Goal: Obtain resource: Download file/media

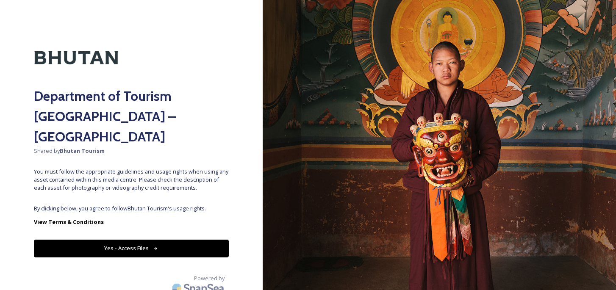
click at [147, 240] on button "Yes - Access Files" at bounding box center [131, 248] width 195 height 17
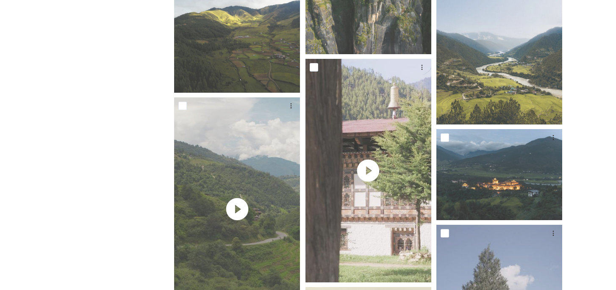
scroll to position [1264, 0]
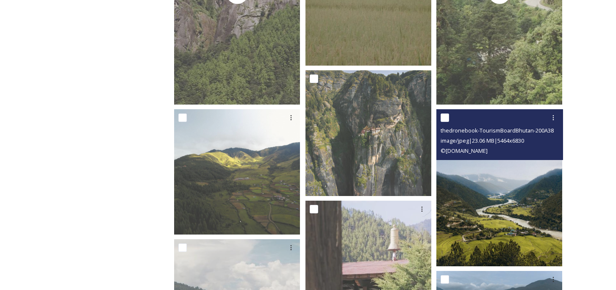
click at [484, 198] on img at bounding box center [499, 187] width 126 height 157
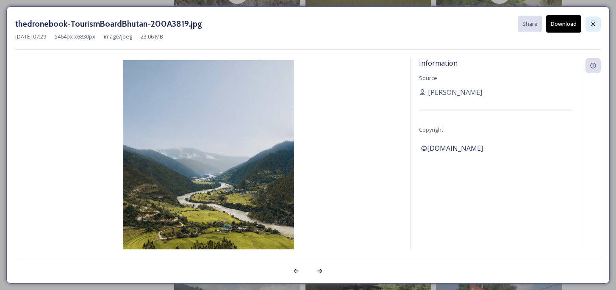
click at [594, 24] on icon at bounding box center [593, 24] width 7 height 7
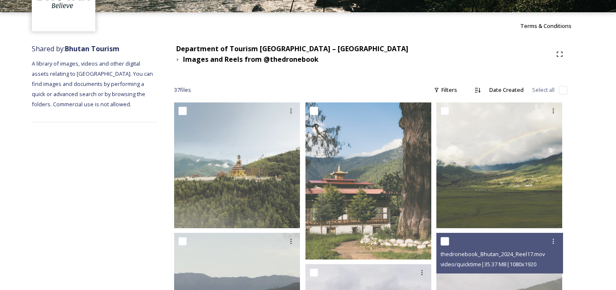
scroll to position [0, 0]
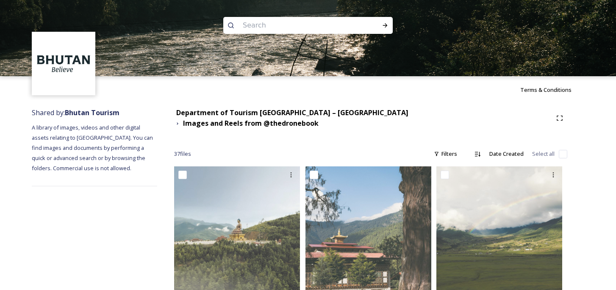
click at [308, 120] on div "Department of Tourism [GEOGRAPHIC_DATA] – Brand Centre Images and Reels from @t…" at bounding box center [370, 118] width 393 height 21
click at [312, 114] on strong "Department of Tourism [GEOGRAPHIC_DATA] – [GEOGRAPHIC_DATA]" at bounding box center [292, 112] width 232 height 9
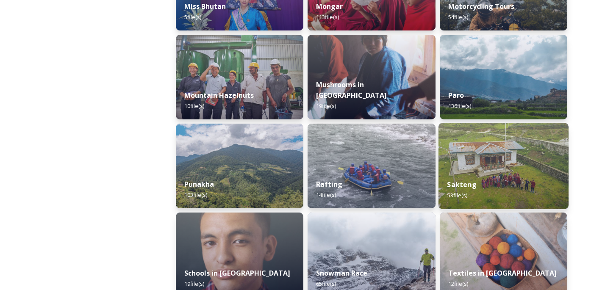
scroll to position [730, 0]
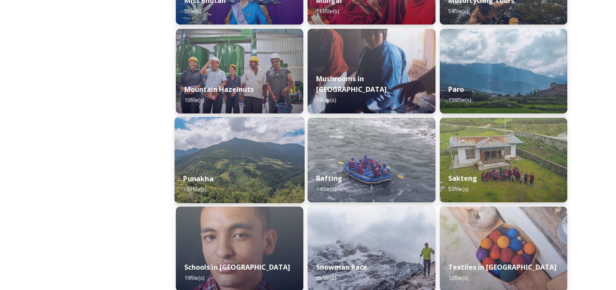
click at [250, 161] on img at bounding box center [240, 160] width 130 height 86
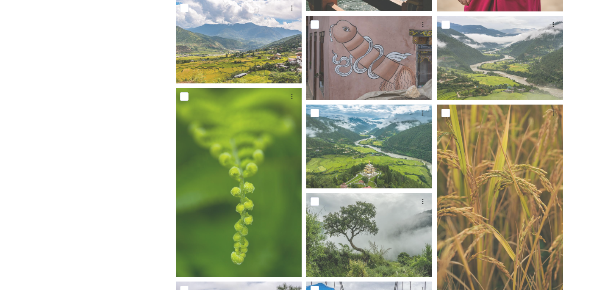
scroll to position [605, 0]
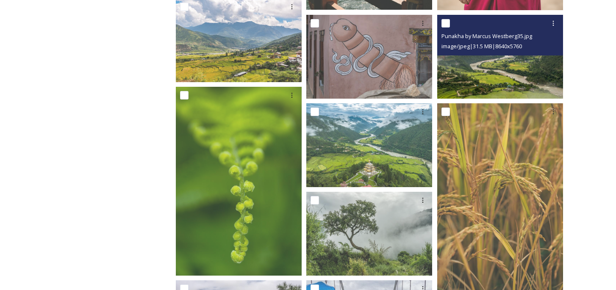
click at [455, 70] on img at bounding box center [500, 57] width 126 height 84
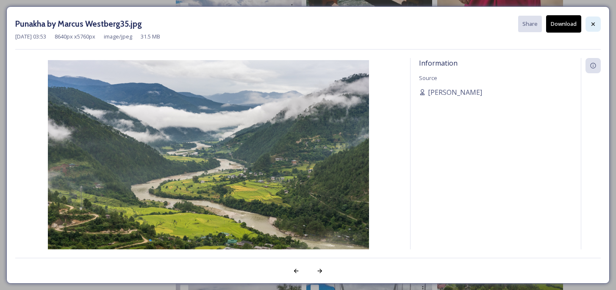
click at [595, 23] on icon at bounding box center [593, 24] width 7 height 7
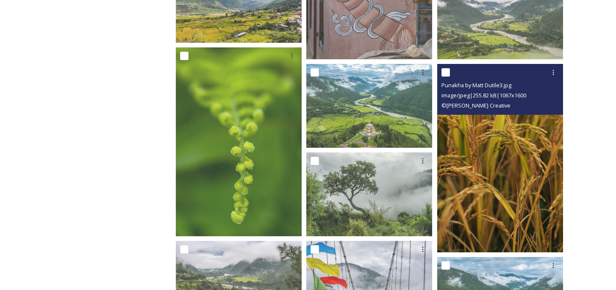
scroll to position [624, 0]
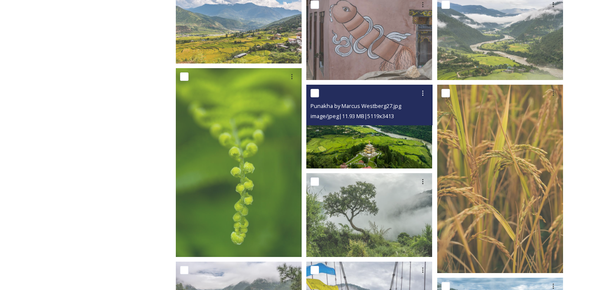
click at [398, 136] on img at bounding box center [369, 126] width 126 height 84
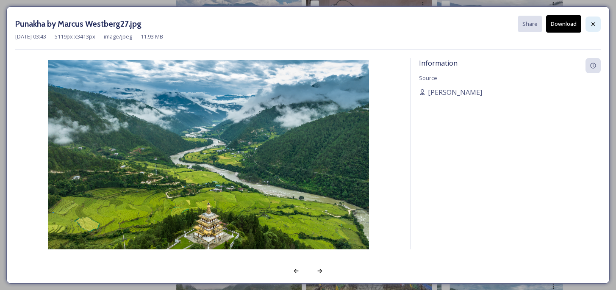
click at [595, 22] on icon at bounding box center [593, 24] width 7 height 7
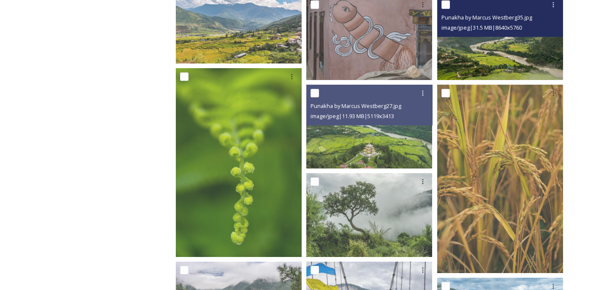
click at [528, 69] on img at bounding box center [500, 38] width 126 height 84
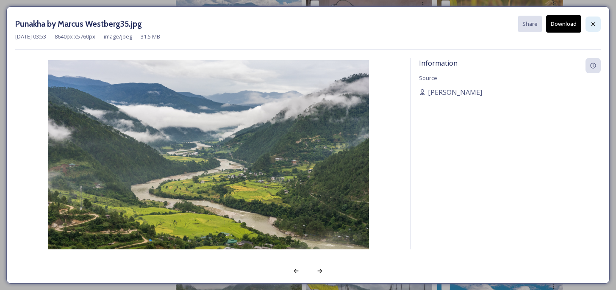
click at [598, 19] on div at bounding box center [593, 24] width 15 height 15
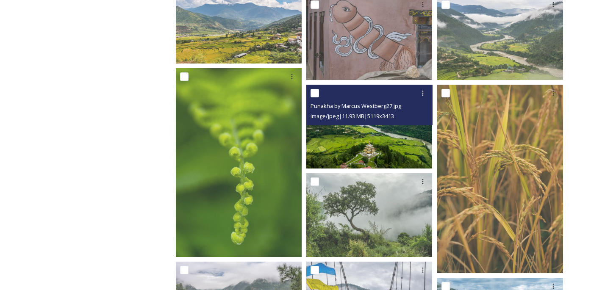
click at [399, 131] on img at bounding box center [369, 126] width 126 height 84
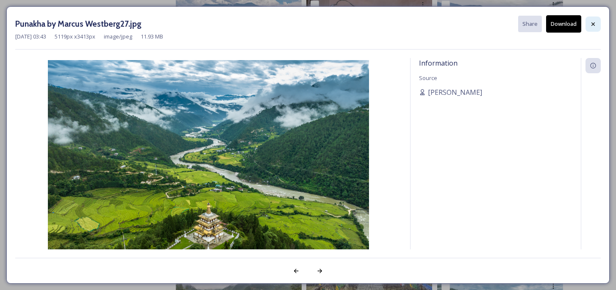
click at [592, 21] on icon at bounding box center [593, 24] width 7 height 7
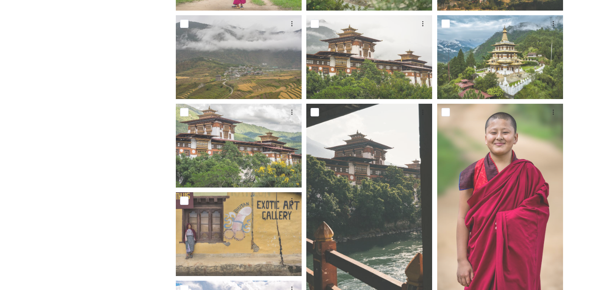
scroll to position [0, 0]
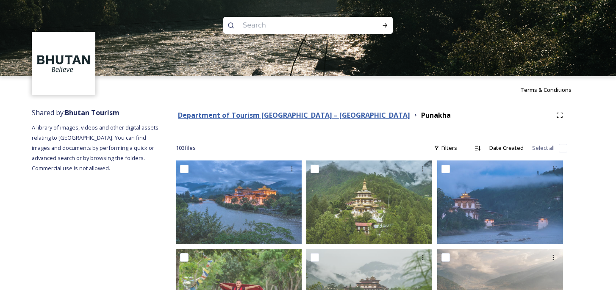
click at [295, 114] on strong "Department of Tourism [GEOGRAPHIC_DATA] – [GEOGRAPHIC_DATA]" at bounding box center [294, 115] width 232 height 9
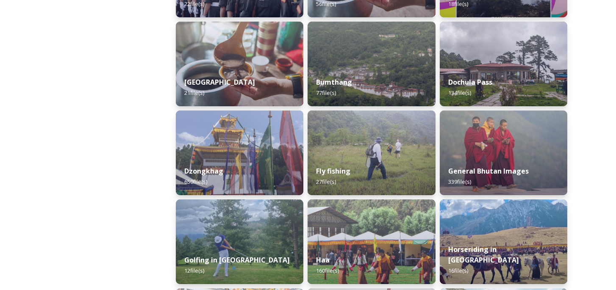
scroll to position [294, 0]
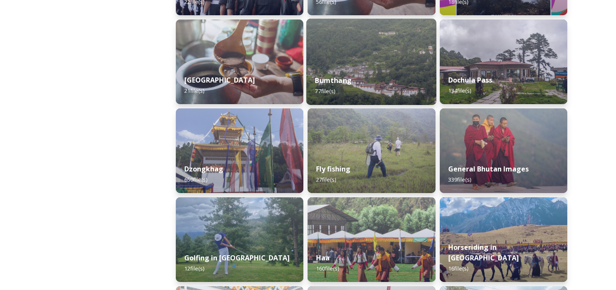
click at [357, 83] on div "Bumthang 77 file(s)" at bounding box center [371, 86] width 130 height 39
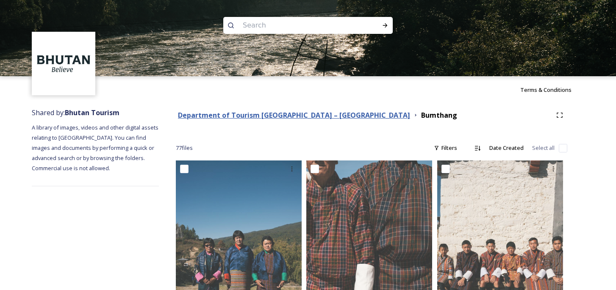
click at [273, 116] on strong "Department of Tourism [GEOGRAPHIC_DATA] – [GEOGRAPHIC_DATA]" at bounding box center [294, 115] width 232 height 9
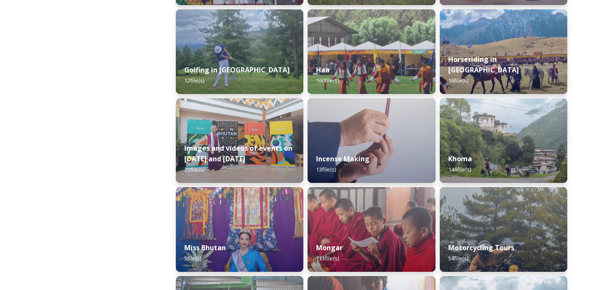
scroll to position [507, 0]
